Goal: Task Accomplishment & Management: Use online tool/utility

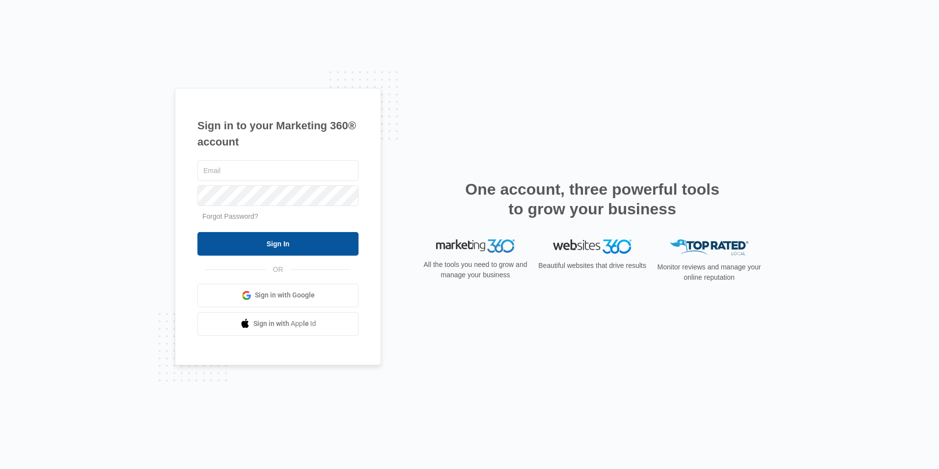
type input "[EMAIL_ADDRESS][DOMAIN_NAME]"
click at [248, 246] on input "Sign In" at bounding box center [278, 244] width 161 height 24
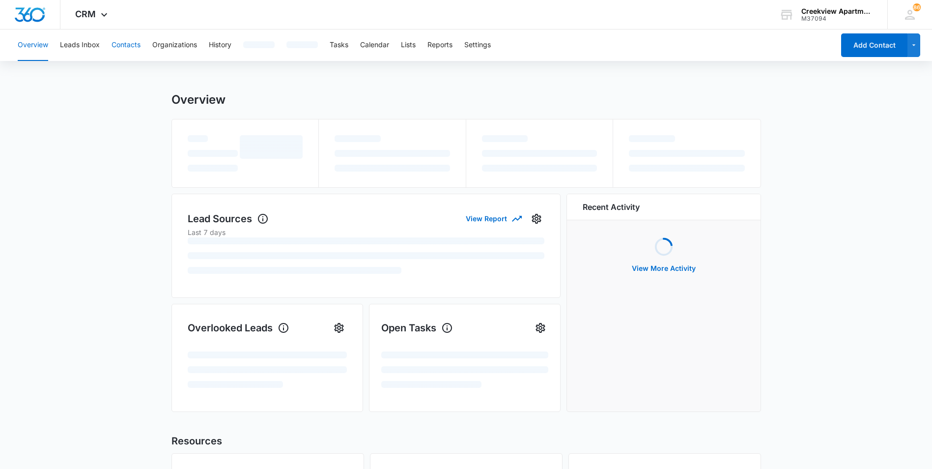
click at [130, 41] on button "Contacts" at bounding box center [126, 44] width 29 height 31
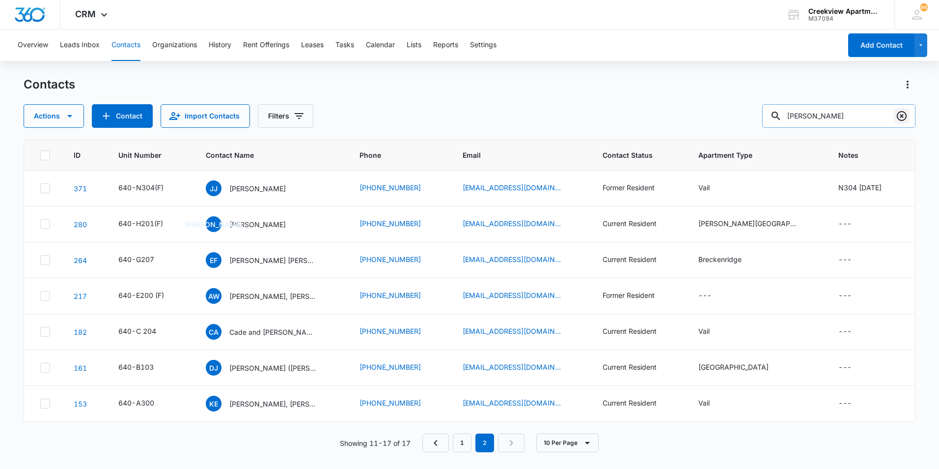
click at [908, 116] on icon "Clear" at bounding box center [902, 116] width 12 height 12
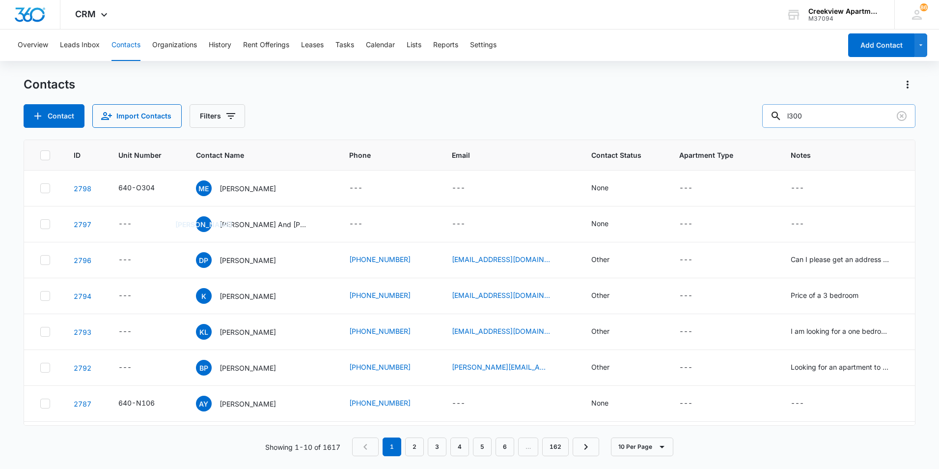
type input "l300"
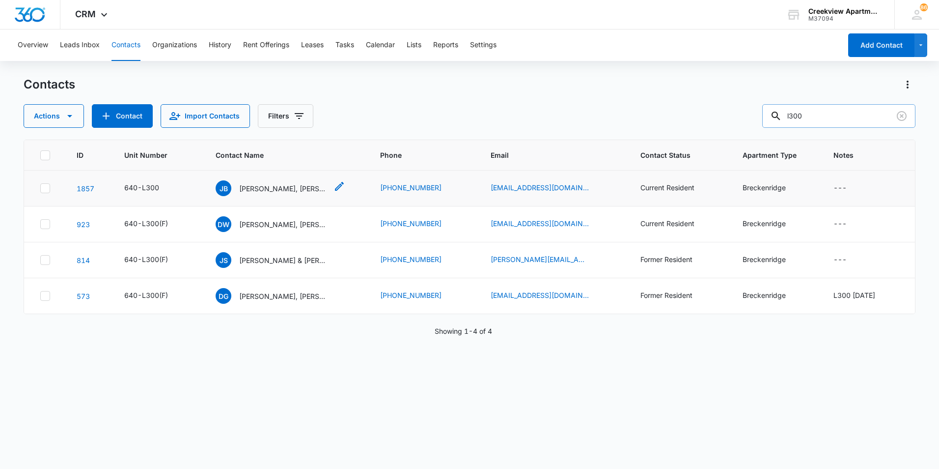
click at [281, 188] on p "[PERSON_NAME], [PERSON_NAME]" at bounding box center [283, 188] width 88 height 10
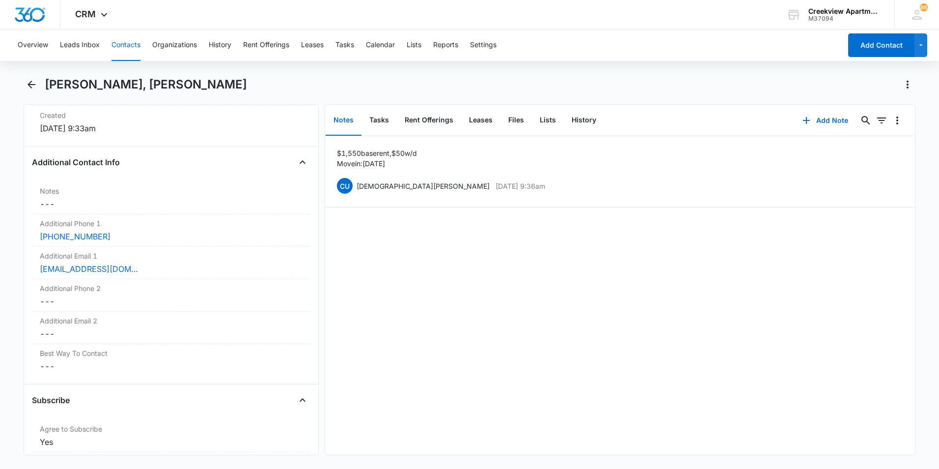
scroll to position [688, 0]
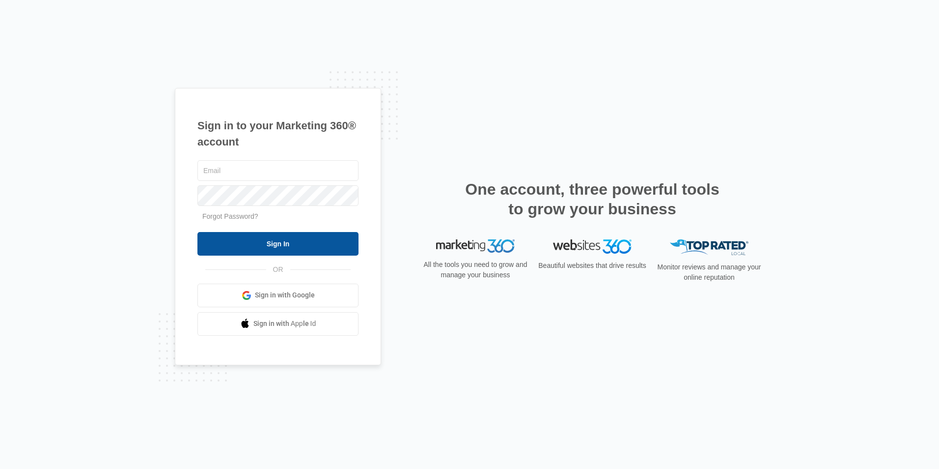
type input "[EMAIL_ADDRESS][DOMAIN_NAME]"
click at [272, 241] on input "Sign In" at bounding box center [278, 244] width 161 height 24
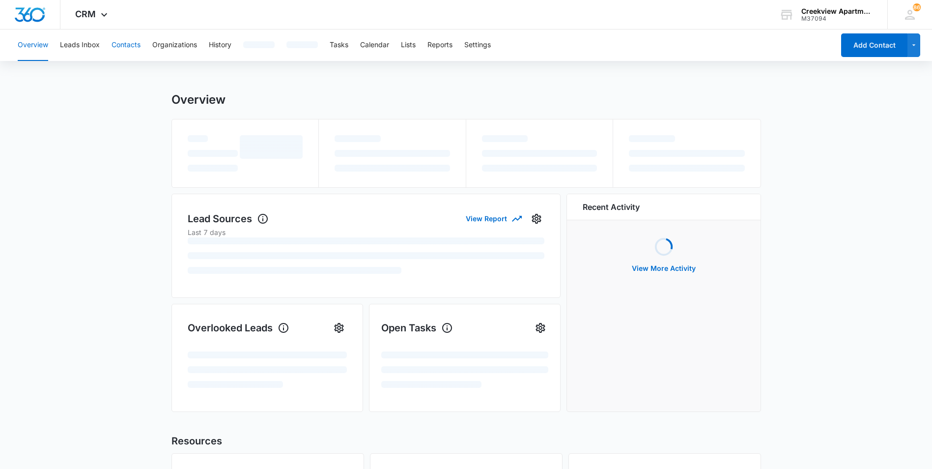
click at [120, 45] on button "Contacts" at bounding box center [126, 44] width 29 height 31
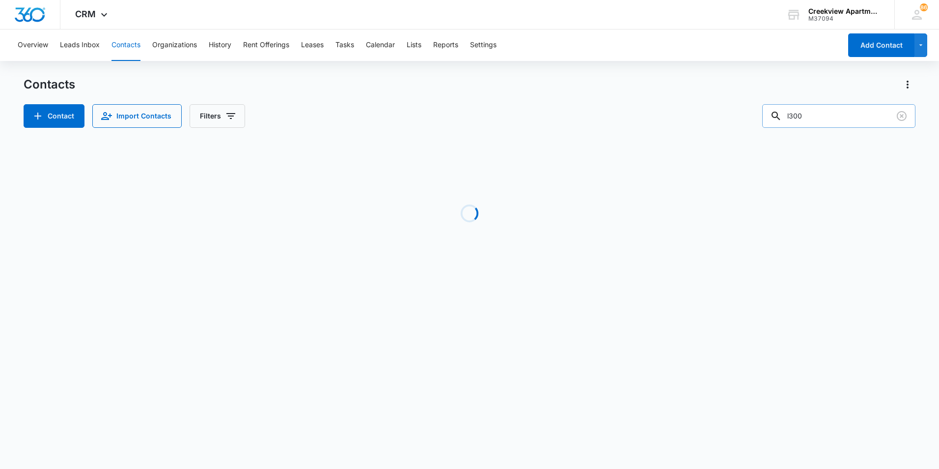
drag, startPoint x: 832, startPoint y: 107, endPoint x: 777, endPoint y: 108, distance: 55.0
click at [777, 108] on input "l300" at bounding box center [839, 116] width 153 height 24
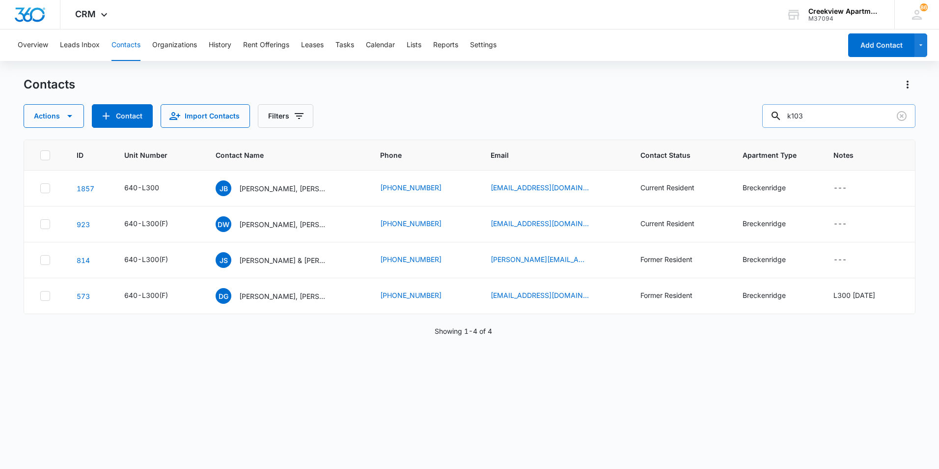
type input "k103"
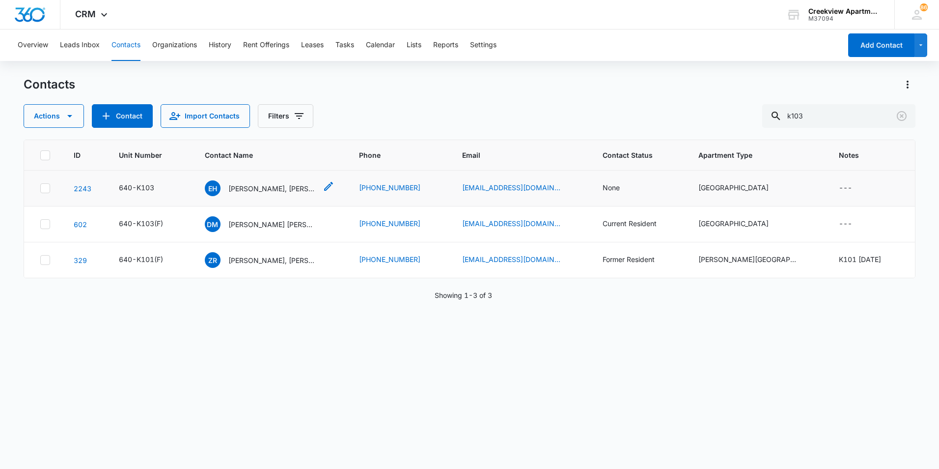
click at [290, 188] on p "[PERSON_NAME], [PERSON_NAME] [PERSON_NAME]" at bounding box center [272, 188] width 88 height 10
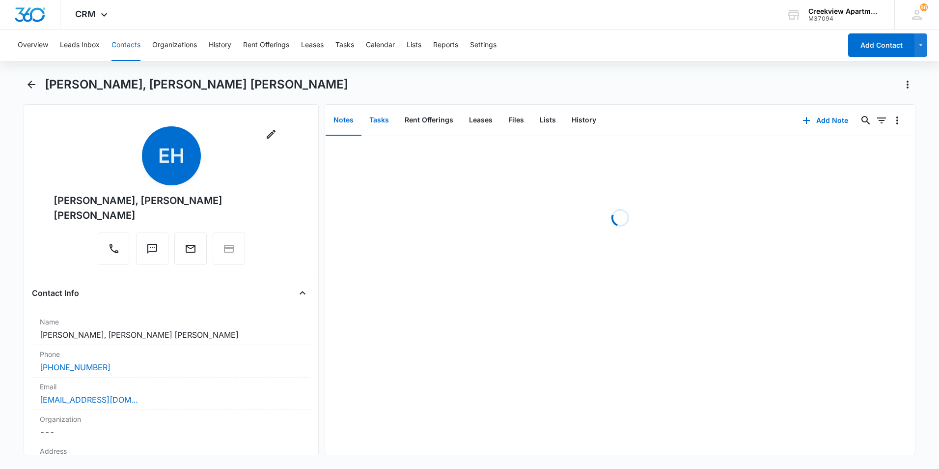
click at [385, 128] on button "Tasks" at bounding box center [379, 120] width 35 height 30
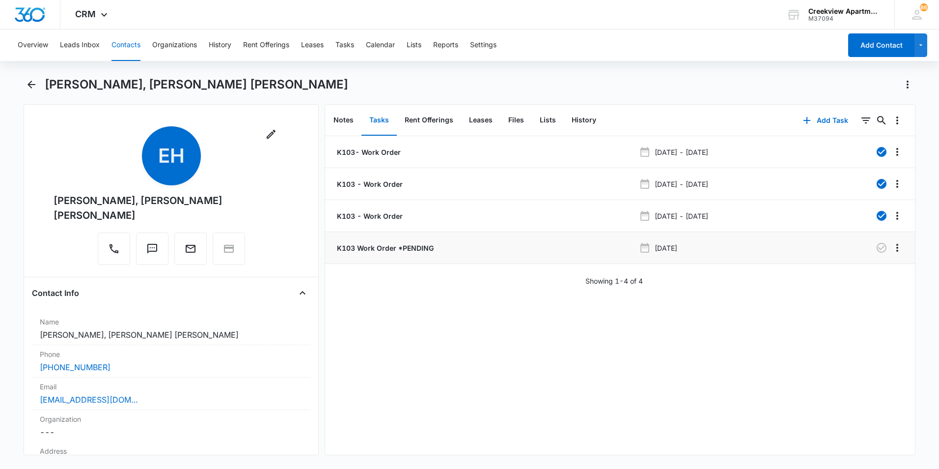
click at [391, 244] on p "K103 Work Order *PENDING" at bounding box center [384, 248] width 99 height 10
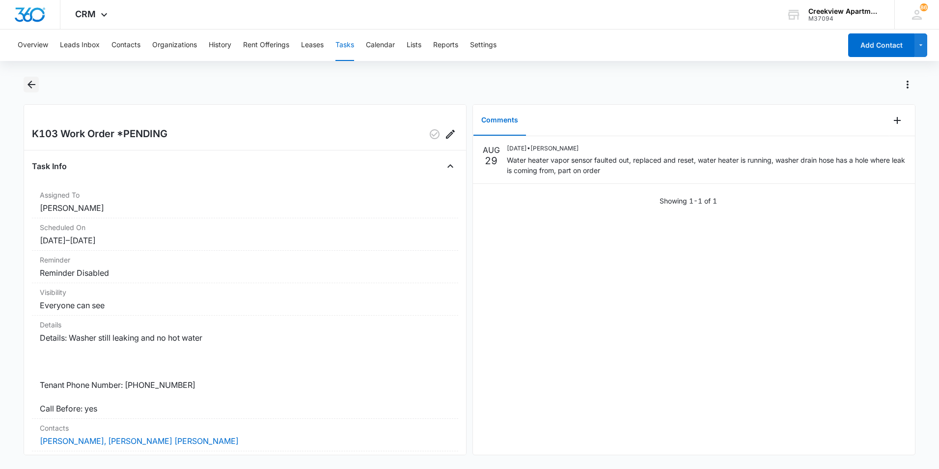
click at [28, 86] on icon "Back" at bounding box center [32, 85] width 12 height 12
click at [894, 121] on icon "Add Comment" at bounding box center [897, 120] width 7 height 7
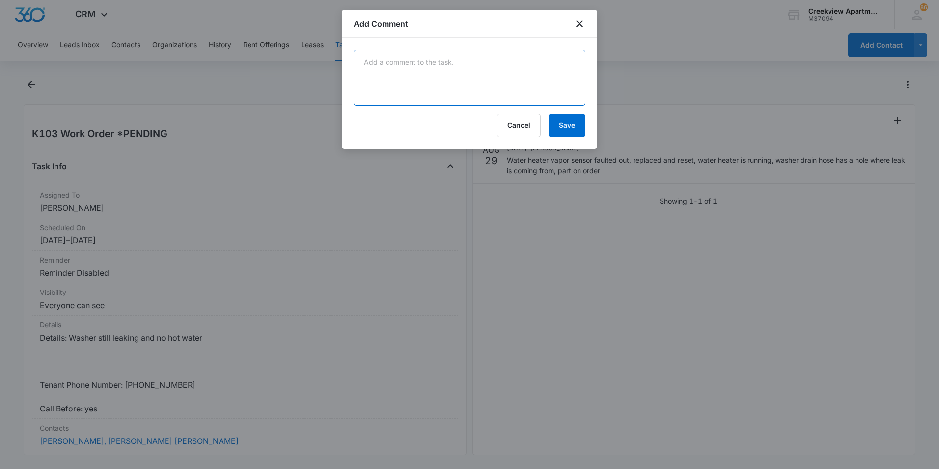
click at [412, 64] on textarea at bounding box center [470, 78] width 232 height 56
type textarea "Tenant is wondering when the part will be in"
click at [568, 127] on button "Save" at bounding box center [567, 125] width 37 height 24
